Goal: Task Accomplishment & Management: Complete application form

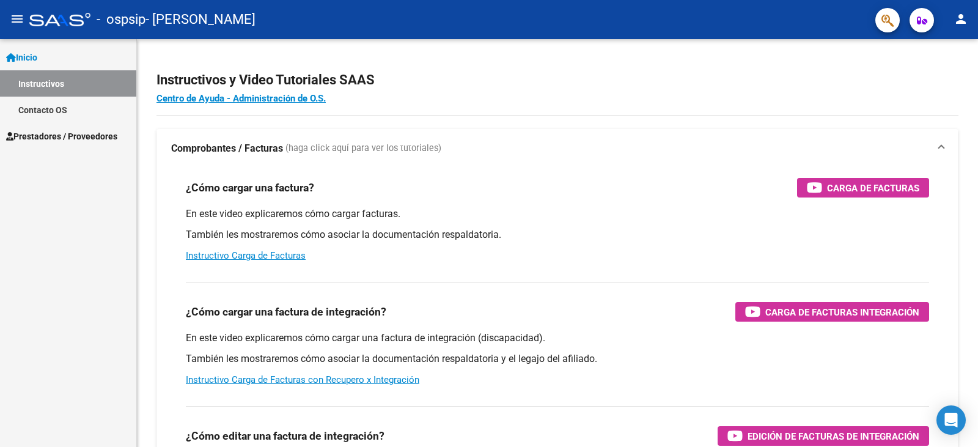
click at [48, 138] on span "Prestadores / Proveedores" at bounding box center [61, 136] width 111 height 13
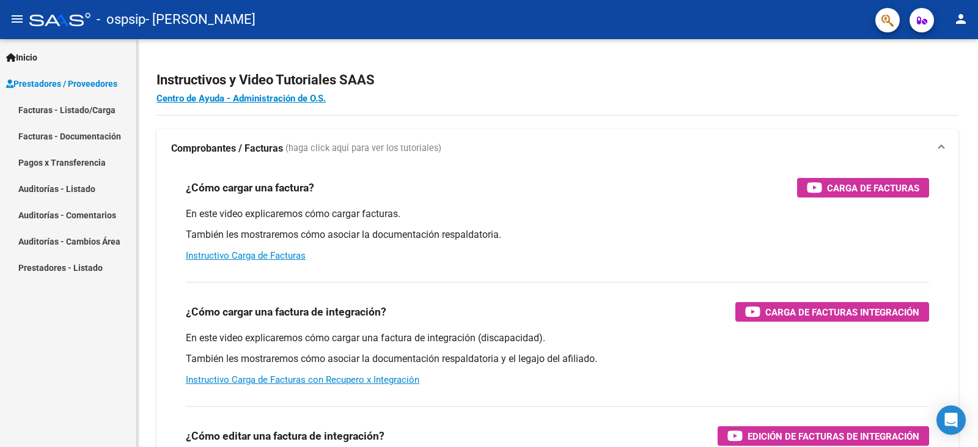
click at [78, 114] on link "Facturas - Listado/Carga" at bounding box center [68, 110] width 136 height 26
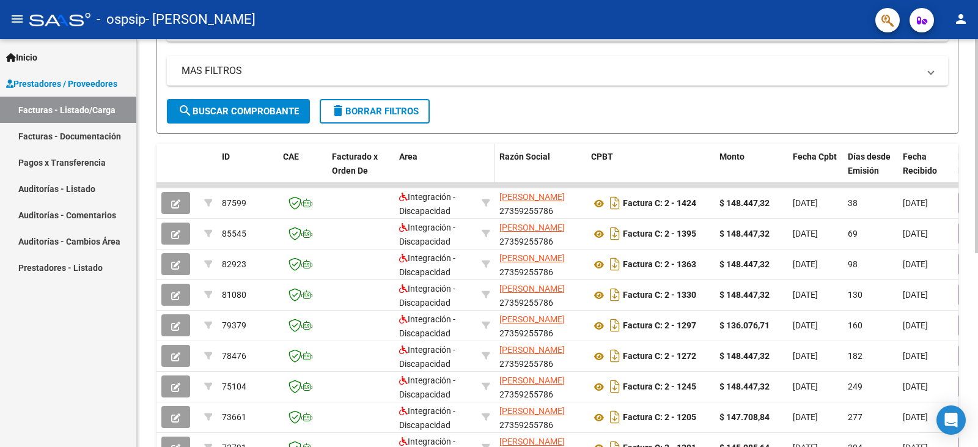
scroll to position [245, 0]
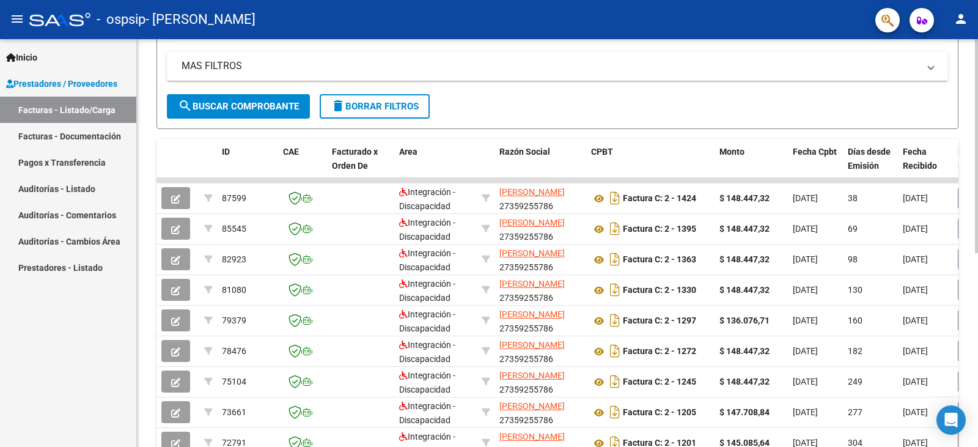
click at [564, 97] on form "Filtros Id Area Area Todos Confirmado Mostrar totalizadores FILTROS DEL COMPROB…" at bounding box center [558, 14] width 802 height 229
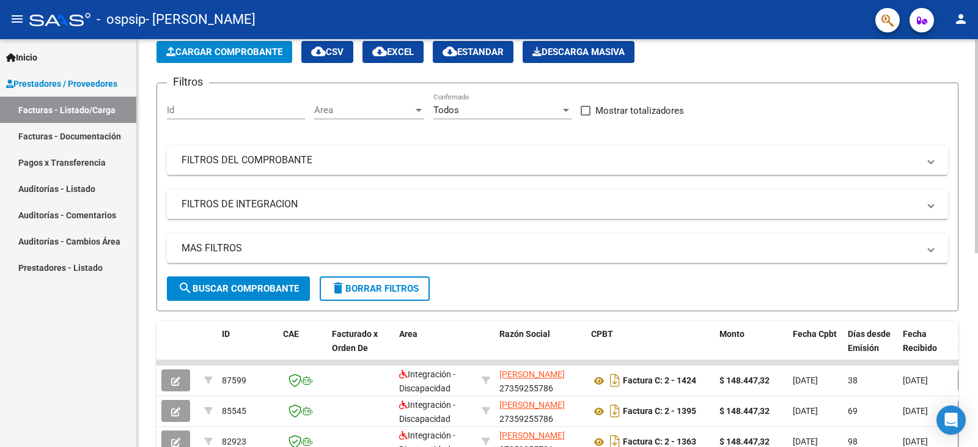
scroll to position [61, 0]
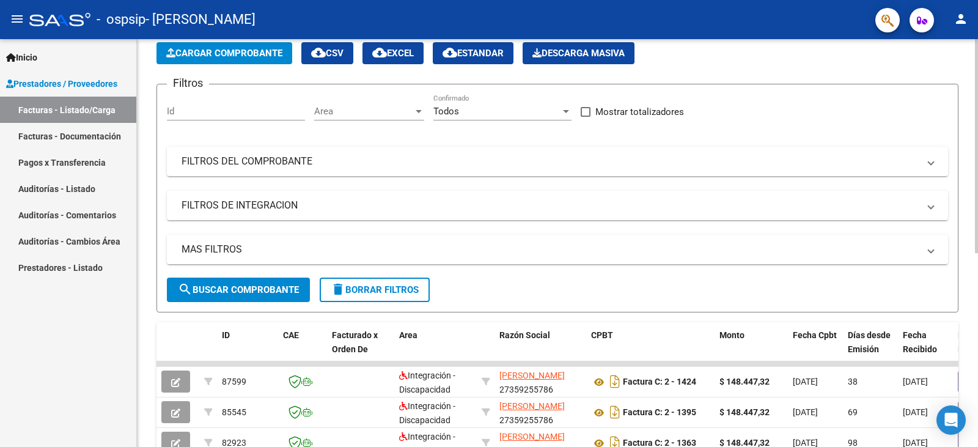
click at [238, 51] on span "Cargar Comprobante" at bounding box center [224, 53] width 116 height 11
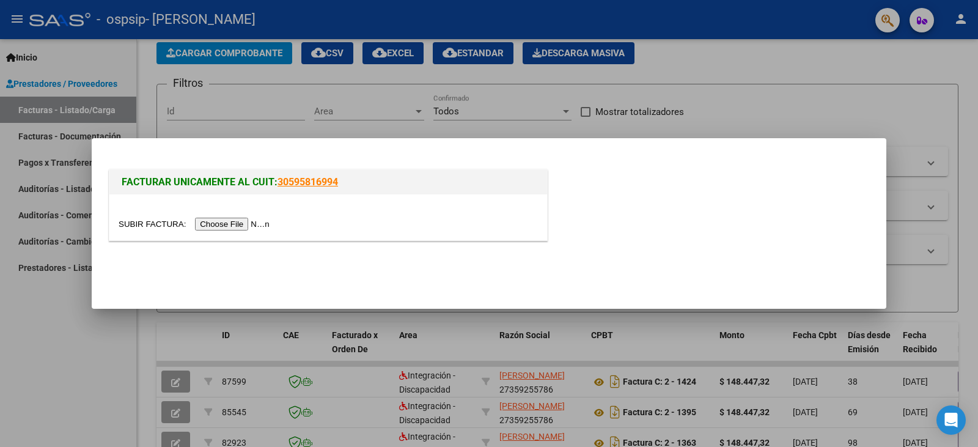
click at [224, 224] on input "file" at bounding box center [196, 224] width 155 height 13
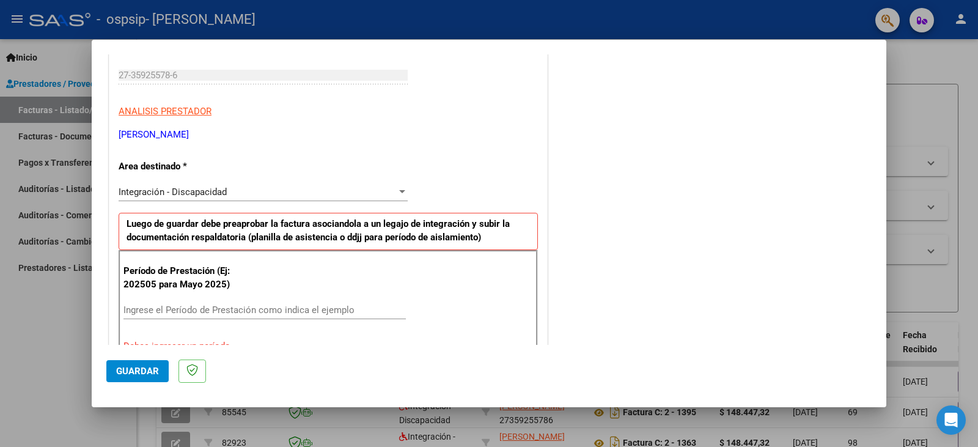
scroll to position [183, 0]
click at [256, 186] on div "Integración - Discapacidad" at bounding box center [258, 191] width 278 height 11
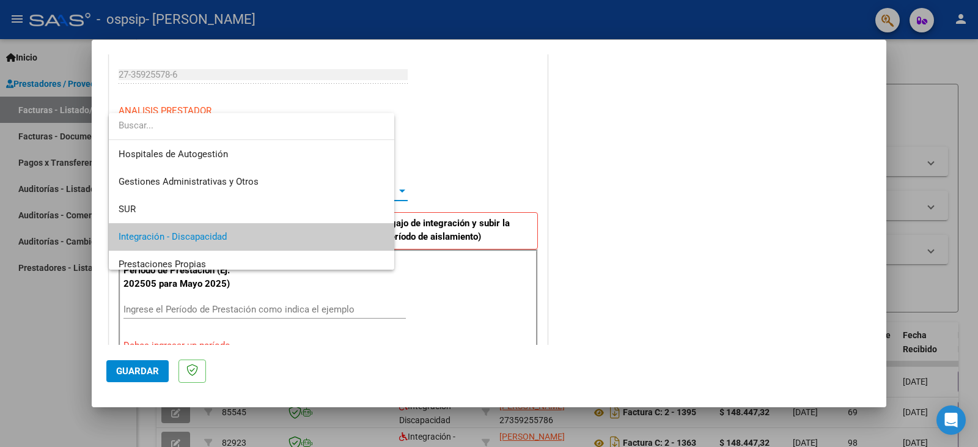
scroll to position [46, 0]
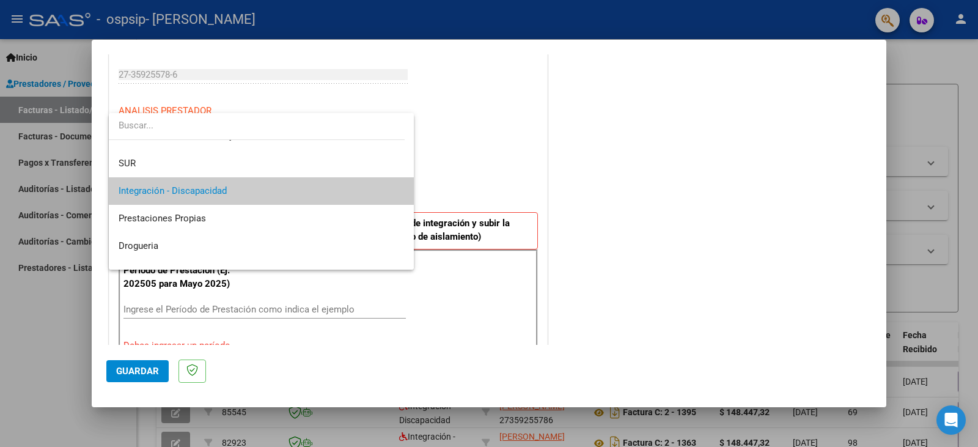
click at [230, 186] on span "Integración - Discapacidad" at bounding box center [262, 191] width 286 height 28
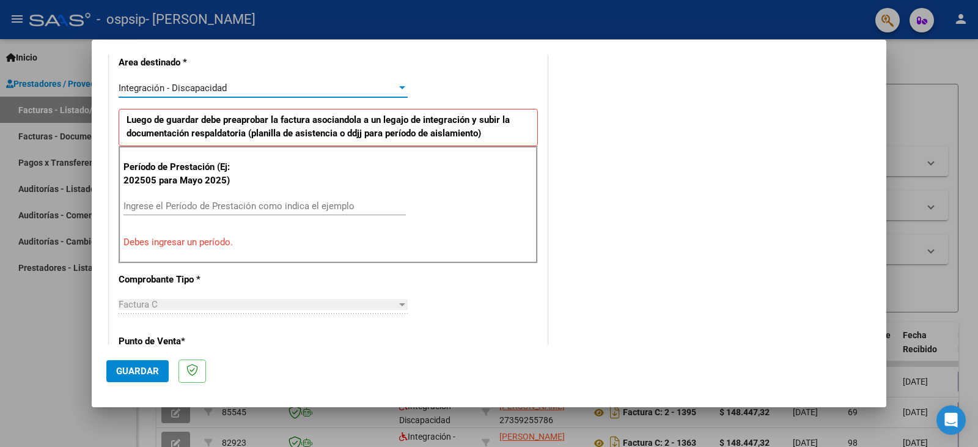
scroll to position [306, 0]
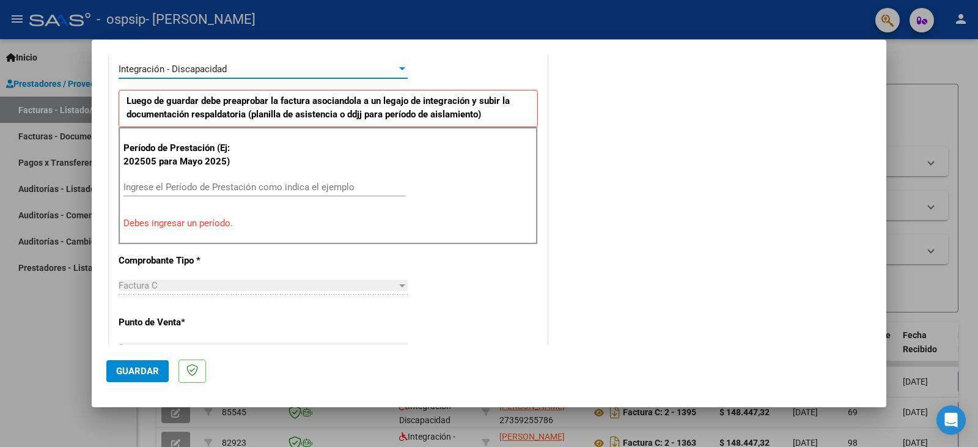
click at [168, 189] on input "Ingrese el Período de Prestación como indica el ejemplo" at bounding box center [264, 187] width 282 height 11
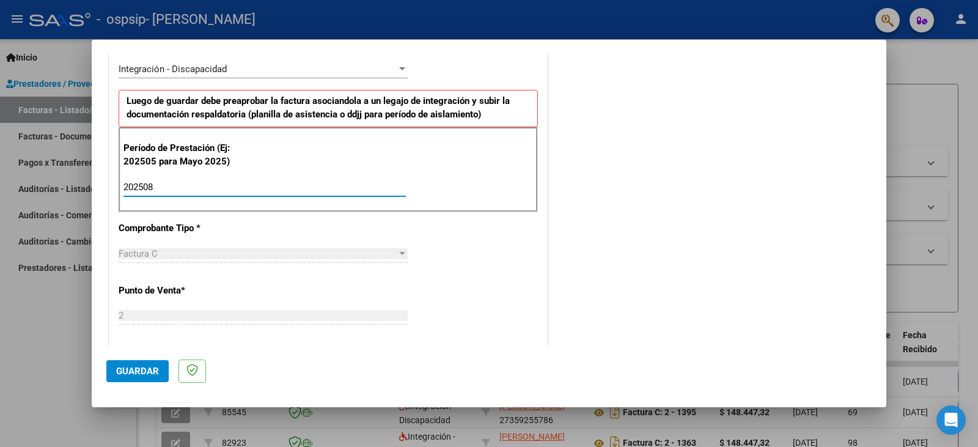
type input "202508"
click at [642, 157] on div "COMENTARIOS Comentarios del Prestador / Gerenciador:" at bounding box center [711, 293] width 322 height 1063
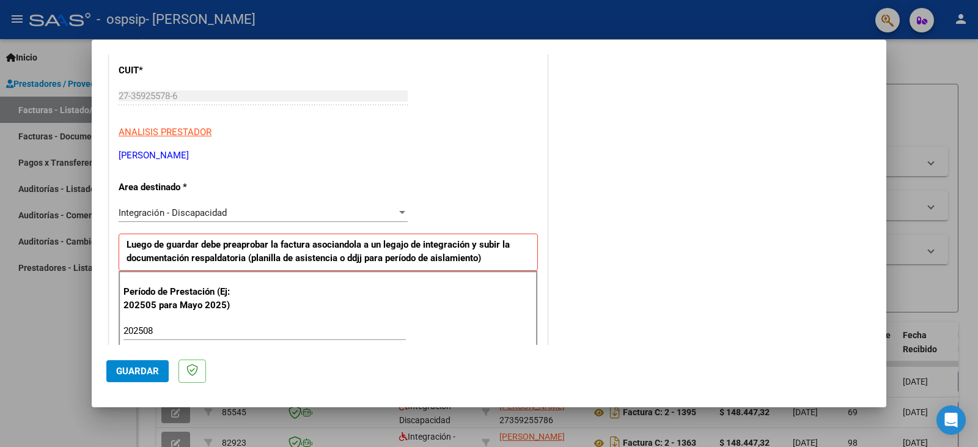
scroll to position [0, 0]
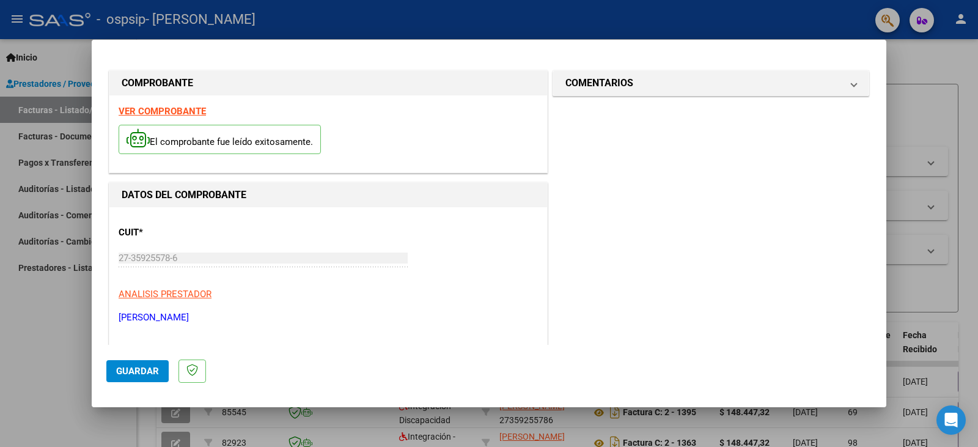
click at [128, 372] on span "Guardar" at bounding box center [137, 371] width 43 height 11
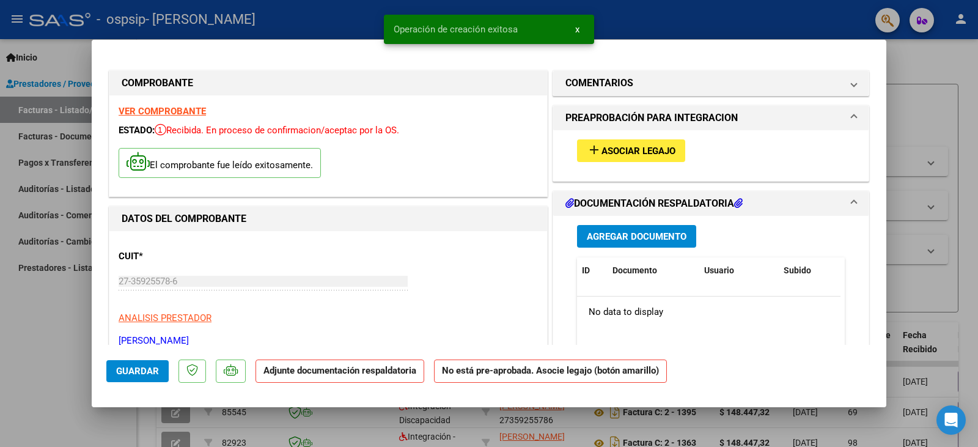
click at [611, 155] on span "Asociar Legajo" at bounding box center [639, 151] width 74 height 11
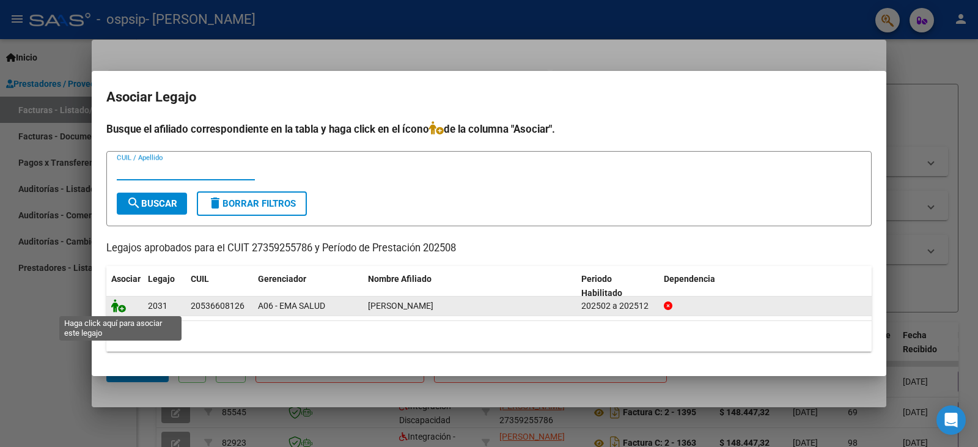
click at [120, 303] on icon at bounding box center [118, 305] width 15 height 13
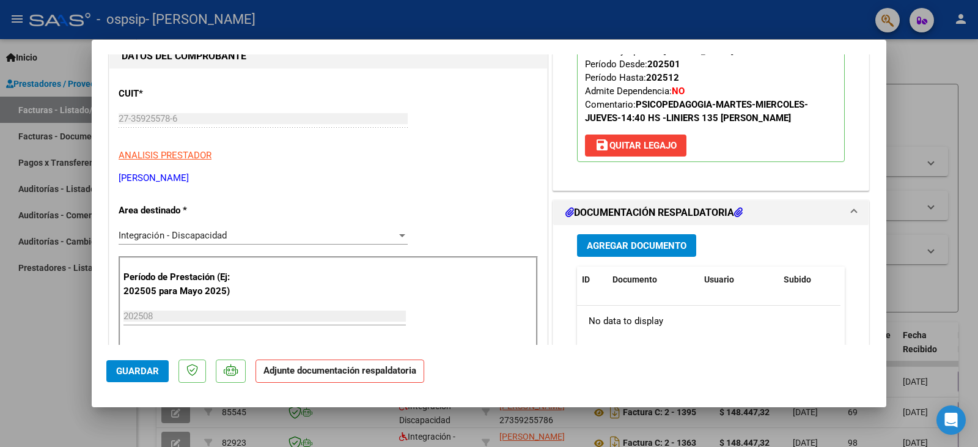
scroll to position [183, 0]
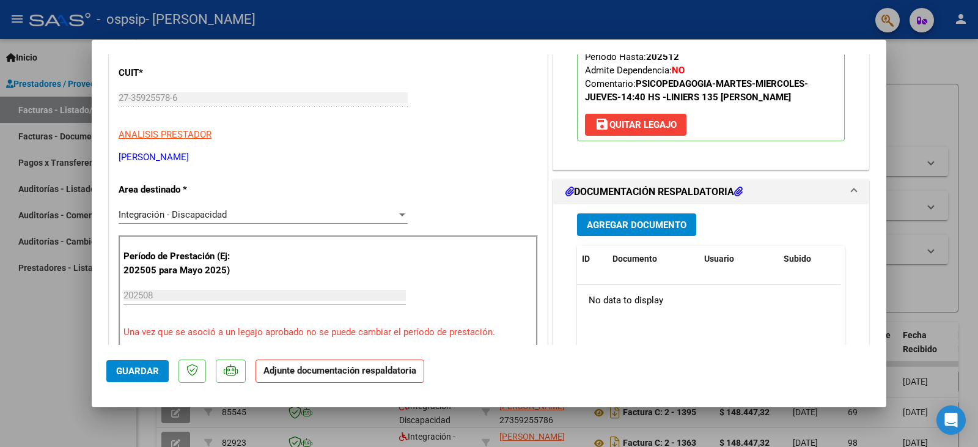
click at [620, 220] on span "Agregar Documento" at bounding box center [637, 224] width 100 height 11
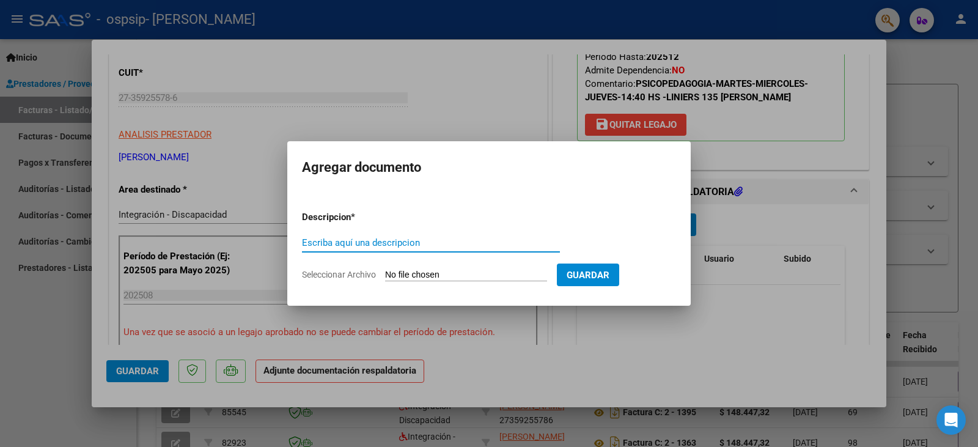
click at [357, 243] on input "Escriba aquí una descripcion" at bounding box center [431, 242] width 258 height 11
click at [422, 271] on input "Seleccionar Archivo" at bounding box center [466, 276] width 162 height 12
type input "C:\fakepath\PLANILLA DE ASISTENCIA EWEN - [DATE].pdf"
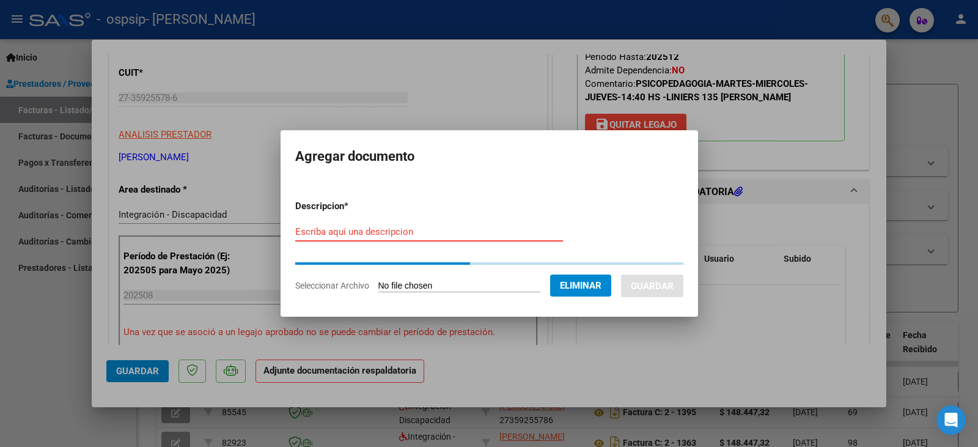
click at [322, 231] on input "Escriba aquí una descripcion" at bounding box center [429, 231] width 268 height 11
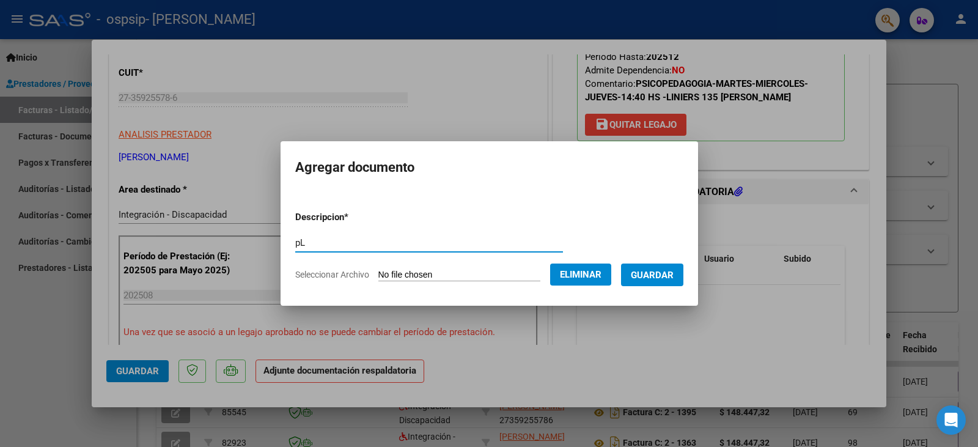
type input "p"
type input "Planilla de asistencia Agosto 2025"
click at [671, 276] on span "Guardar" at bounding box center [652, 275] width 43 height 11
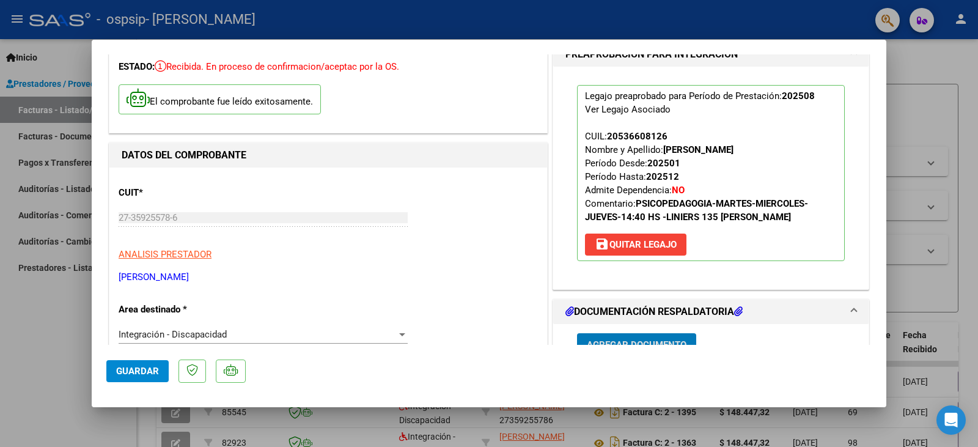
scroll to position [0, 0]
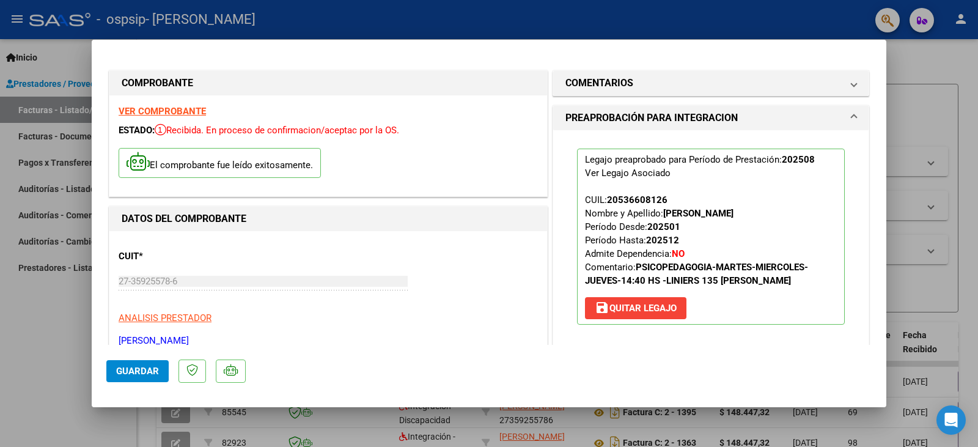
click at [126, 371] on span "Guardar" at bounding box center [137, 371] width 43 height 11
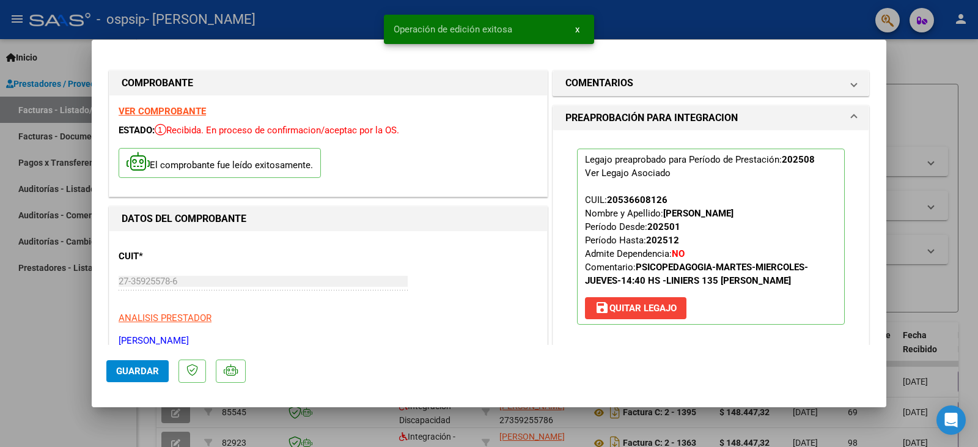
click at [932, 68] on div at bounding box center [489, 223] width 978 height 447
type input "$ 0,00"
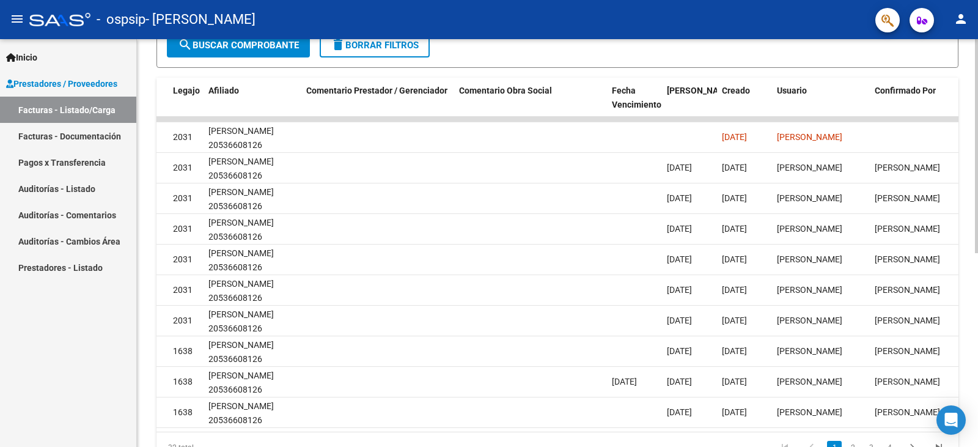
scroll to position [0, 1775]
